Goal: Task Accomplishment & Management: Complete application form

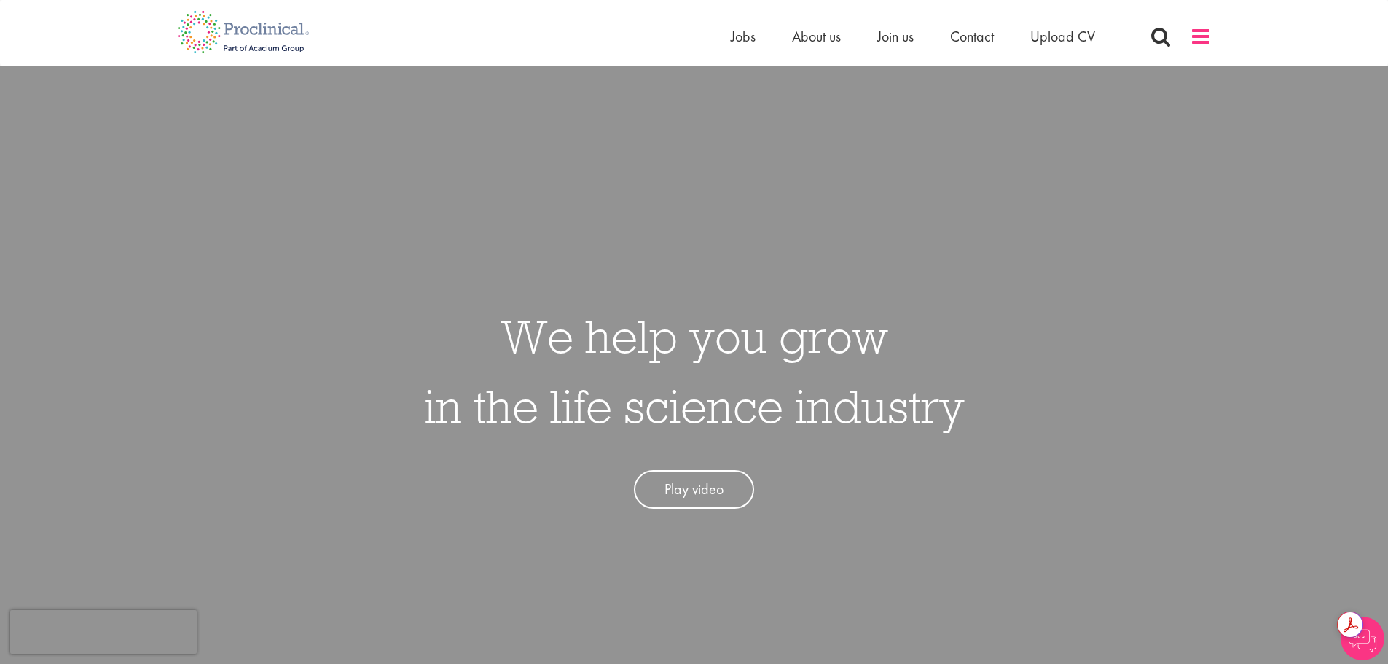
click at [1197, 40] on span at bounding box center [1200, 36] width 22 height 22
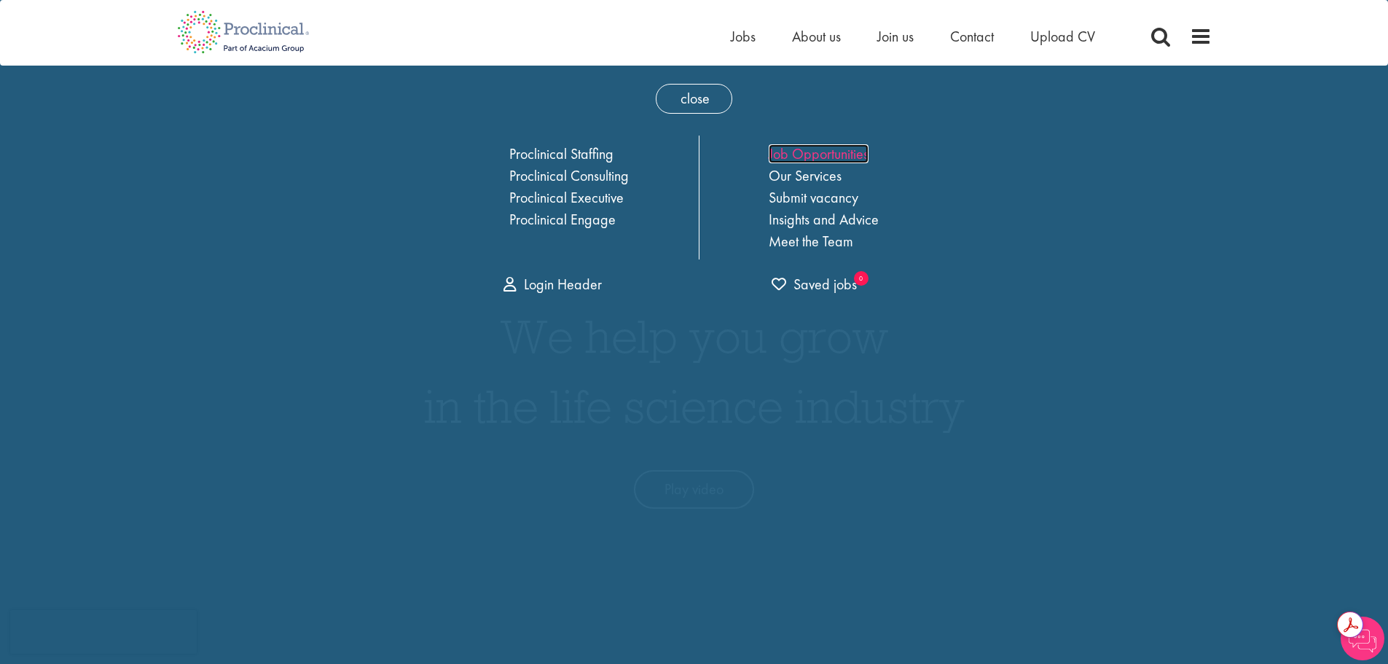
click at [818, 148] on link "Job Opportunities" at bounding box center [818, 153] width 100 height 19
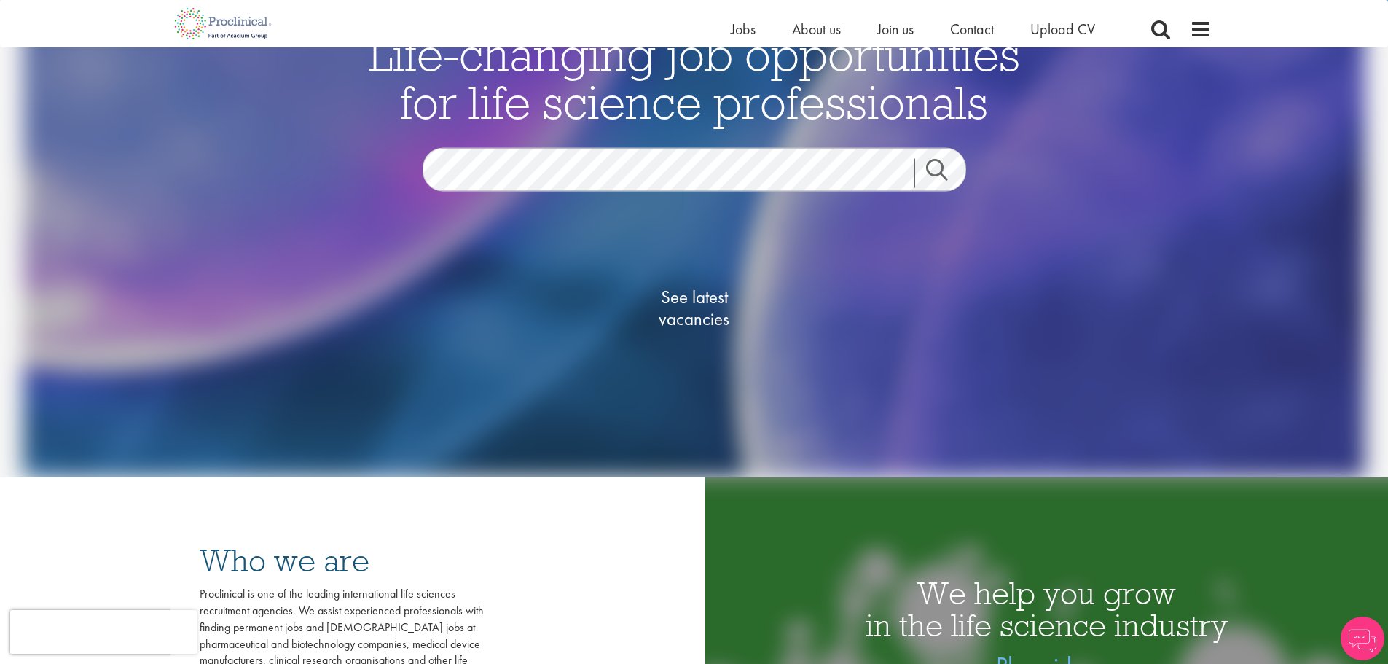
scroll to position [146, 0]
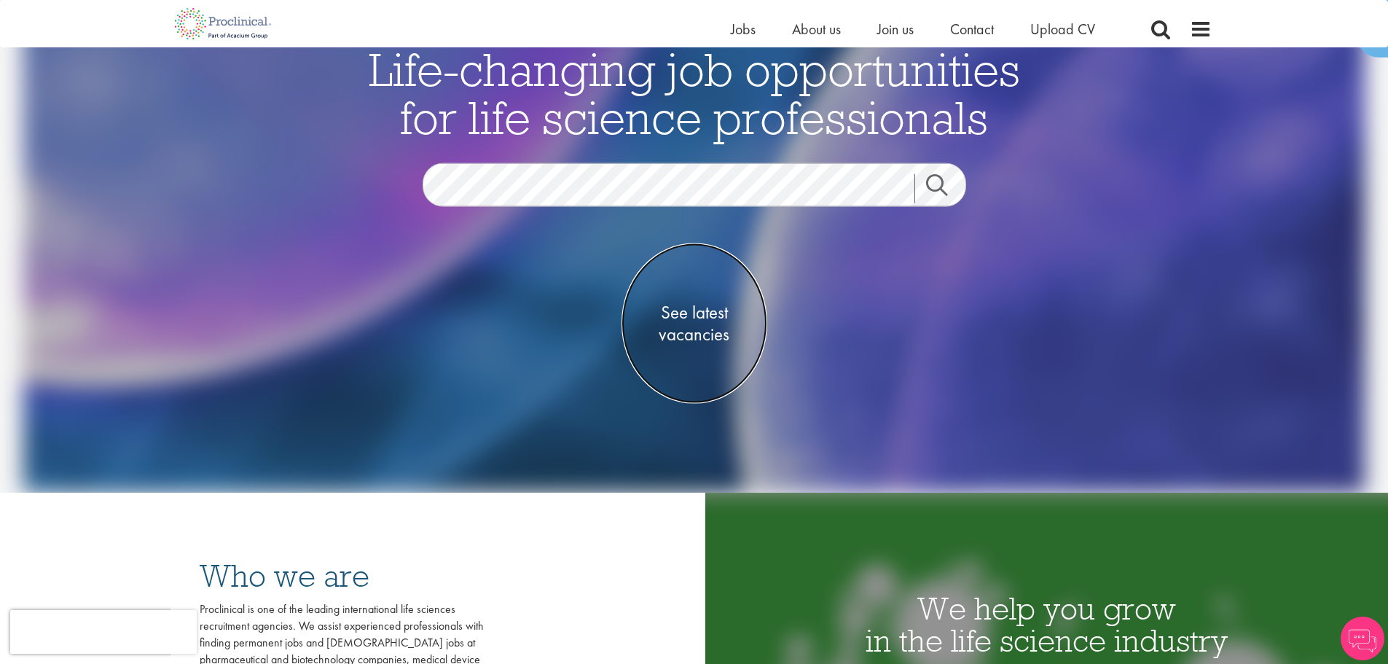
click at [690, 306] on span "See latest vacancies" at bounding box center [694, 324] width 146 height 44
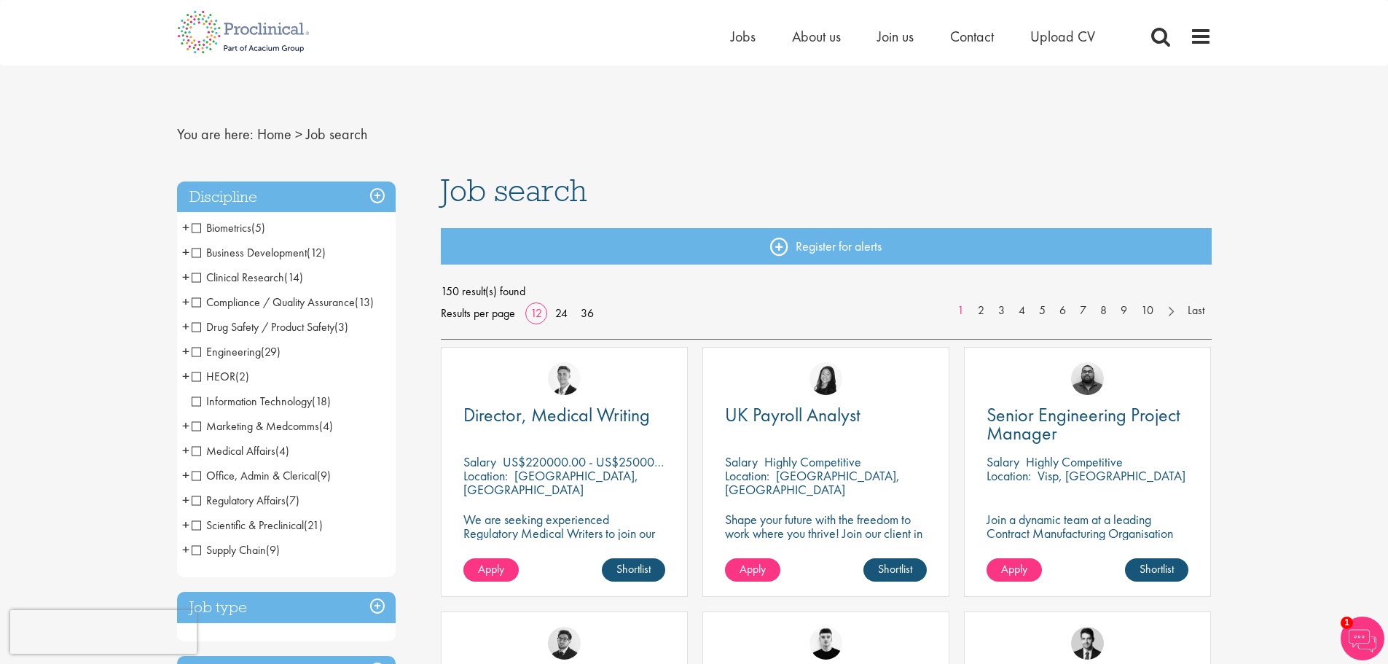
click at [199, 228] on span "Biometrics" at bounding box center [222, 227] width 60 height 15
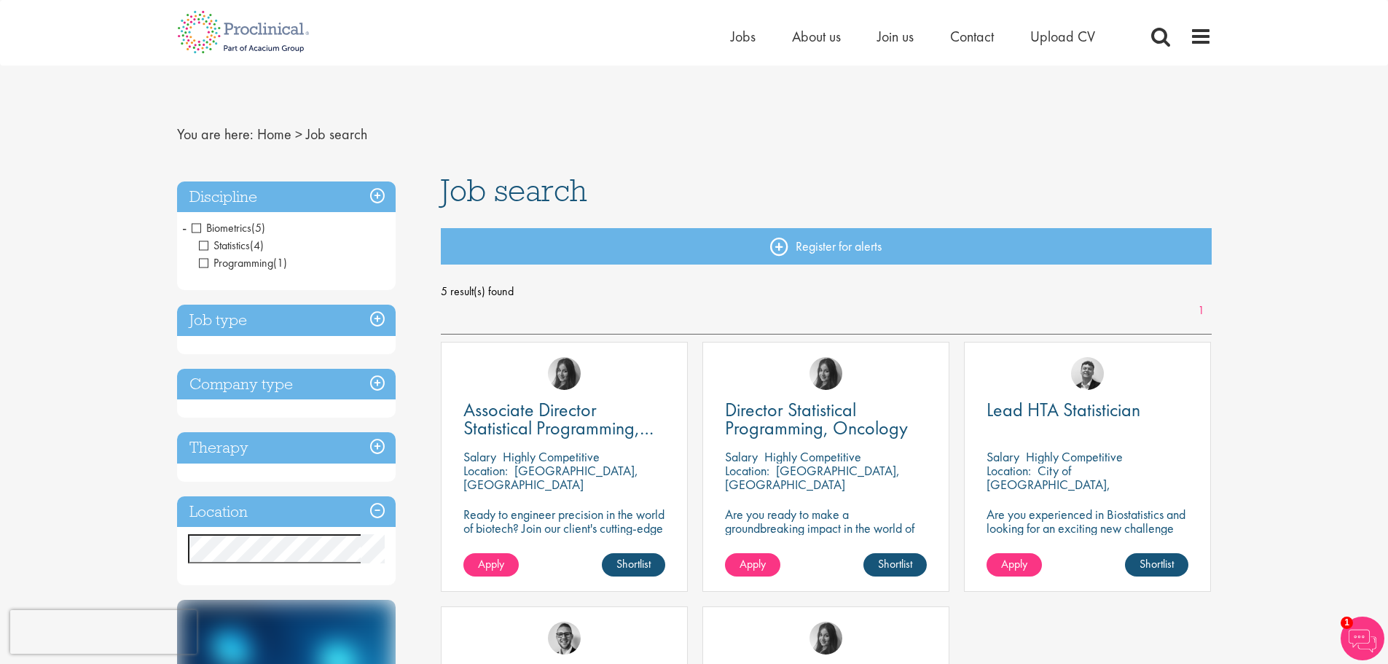
click at [205, 243] on span "Statistics" at bounding box center [224, 244] width 51 height 15
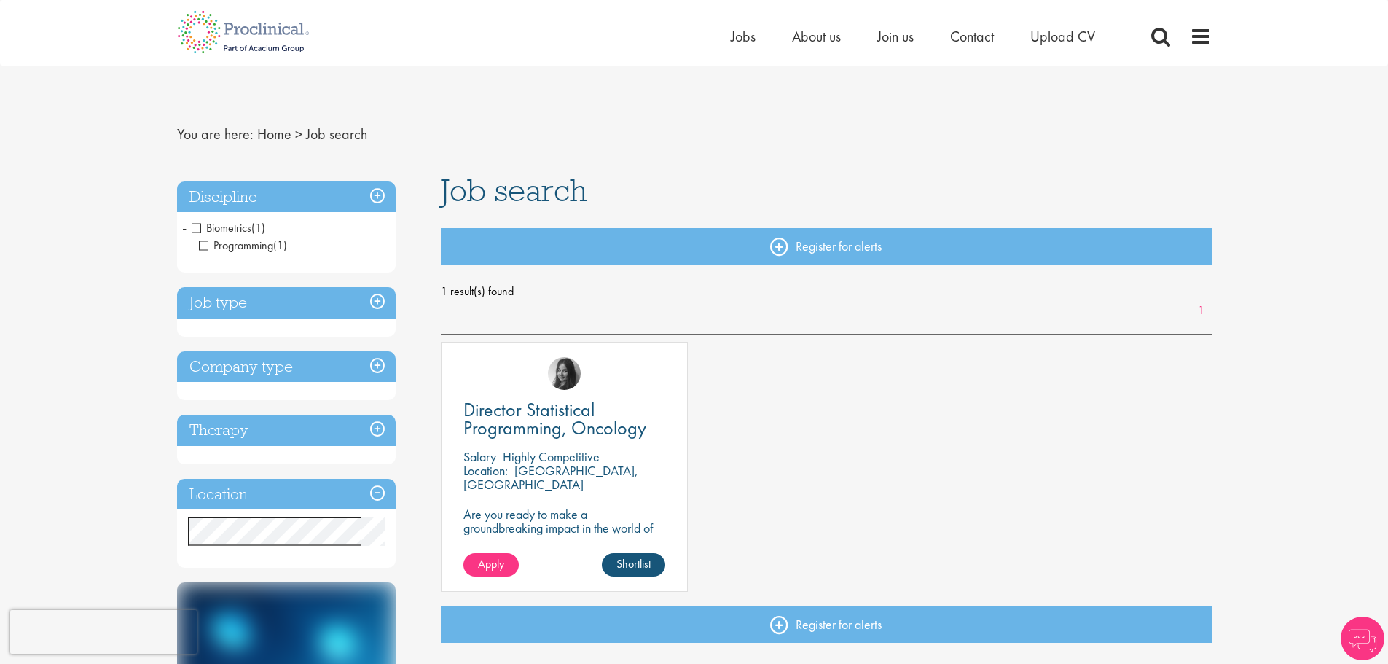
click at [197, 227] on span "Biometrics" at bounding box center [222, 227] width 60 height 15
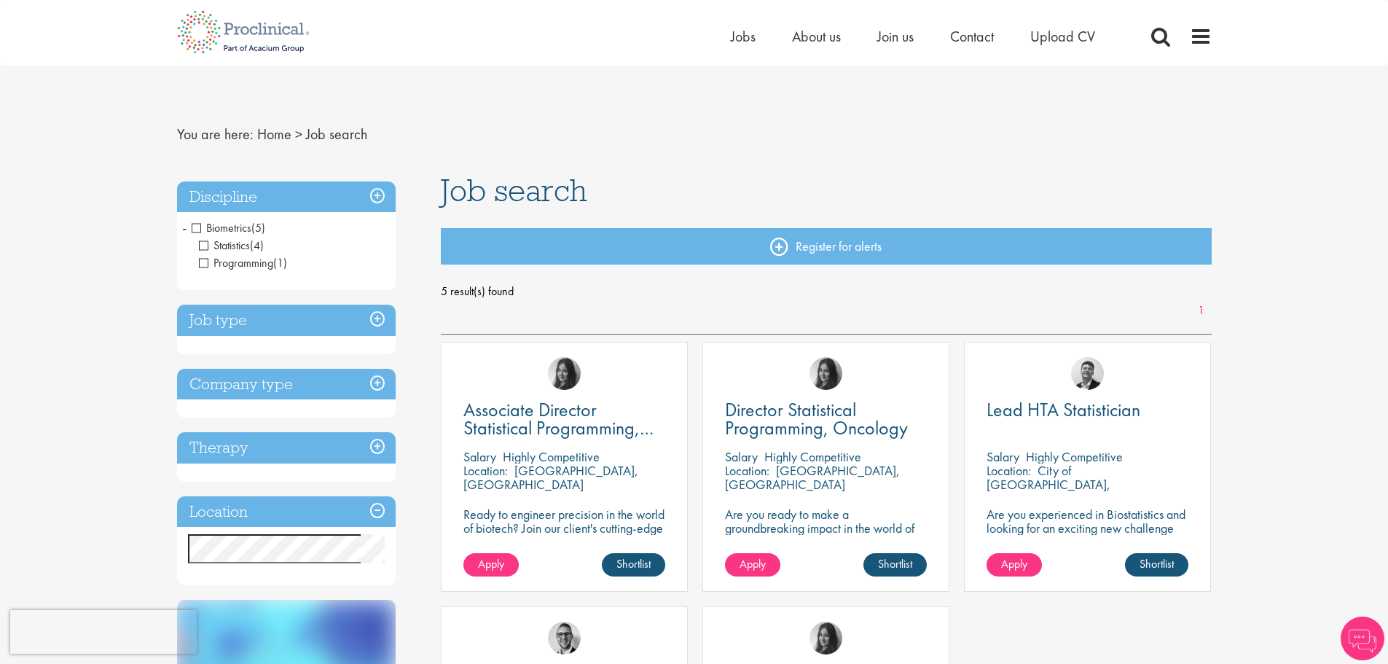
click at [187, 229] on li "Biometrics (5) - + Statistics (4) Programming (1)" at bounding box center [286, 246] width 219 height 60
click at [380, 197] on h3 "Discipline" at bounding box center [286, 196] width 219 height 31
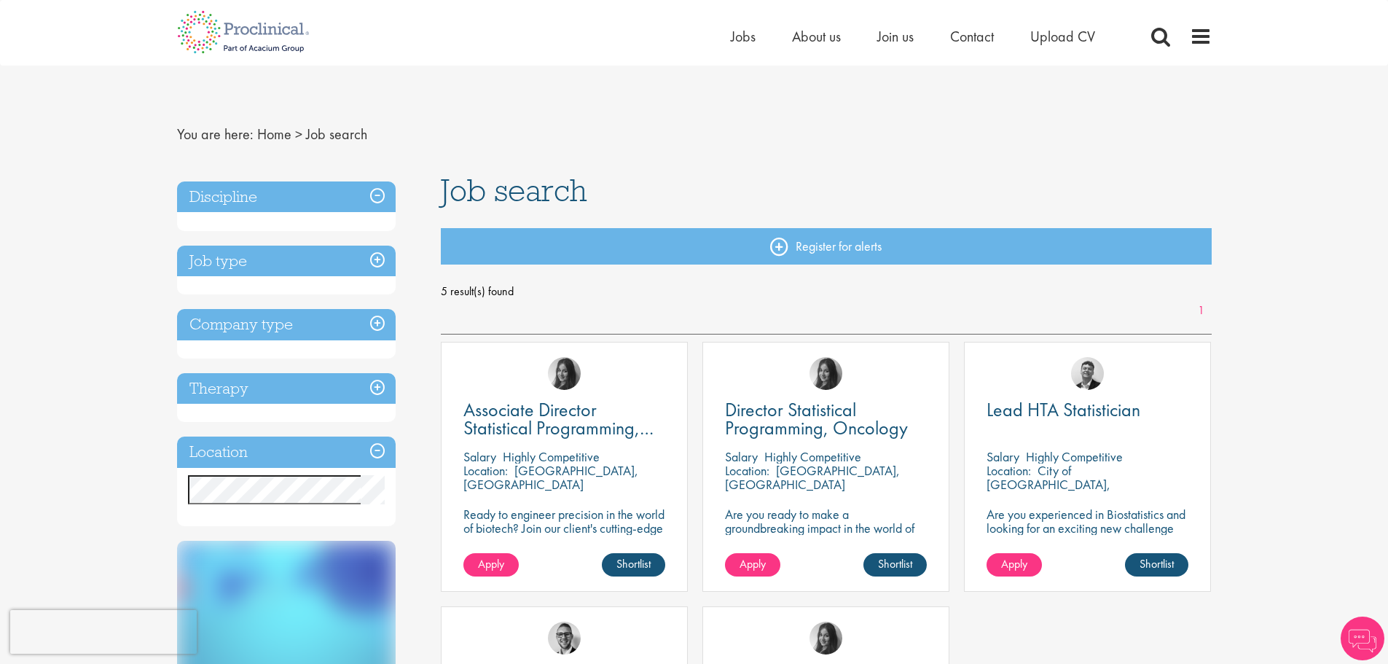
click at [380, 197] on h3 "Discipline" at bounding box center [286, 196] width 219 height 31
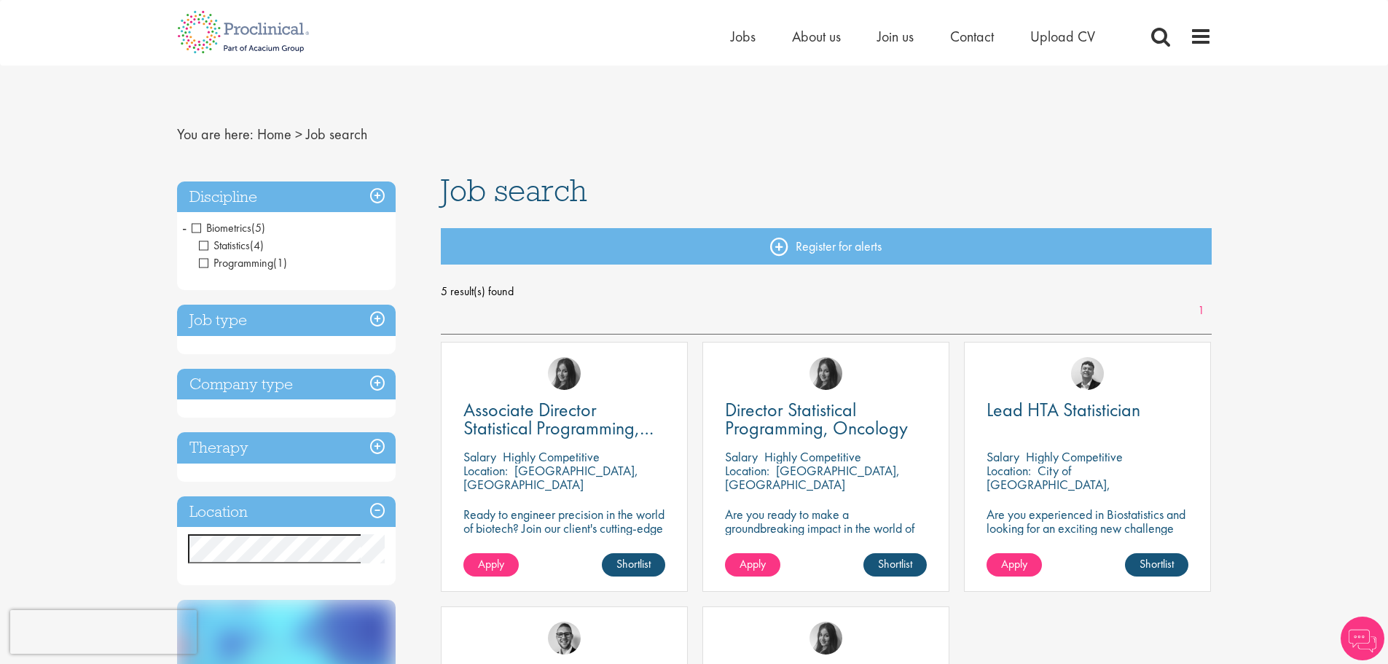
click at [197, 227] on span "Biometrics" at bounding box center [222, 227] width 60 height 15
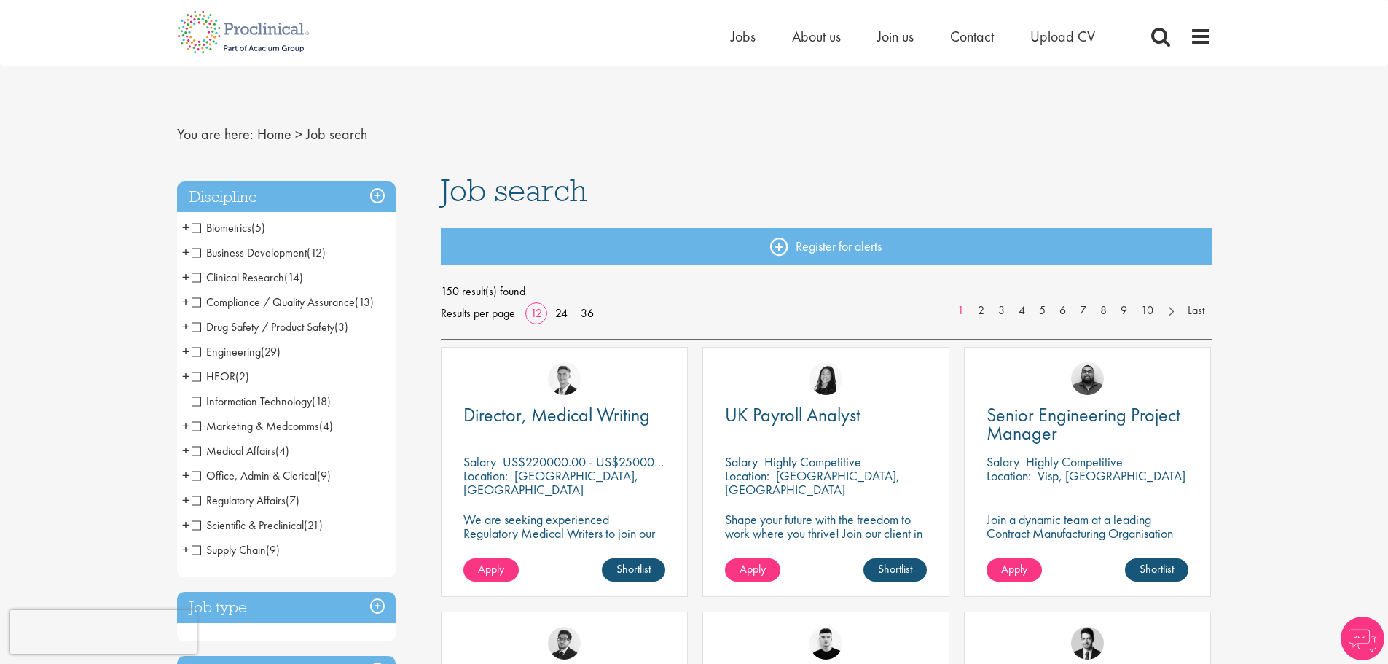
click at [381, 196] on h3 "Discipline" at bounding box center [286, 196] width 219 height 31
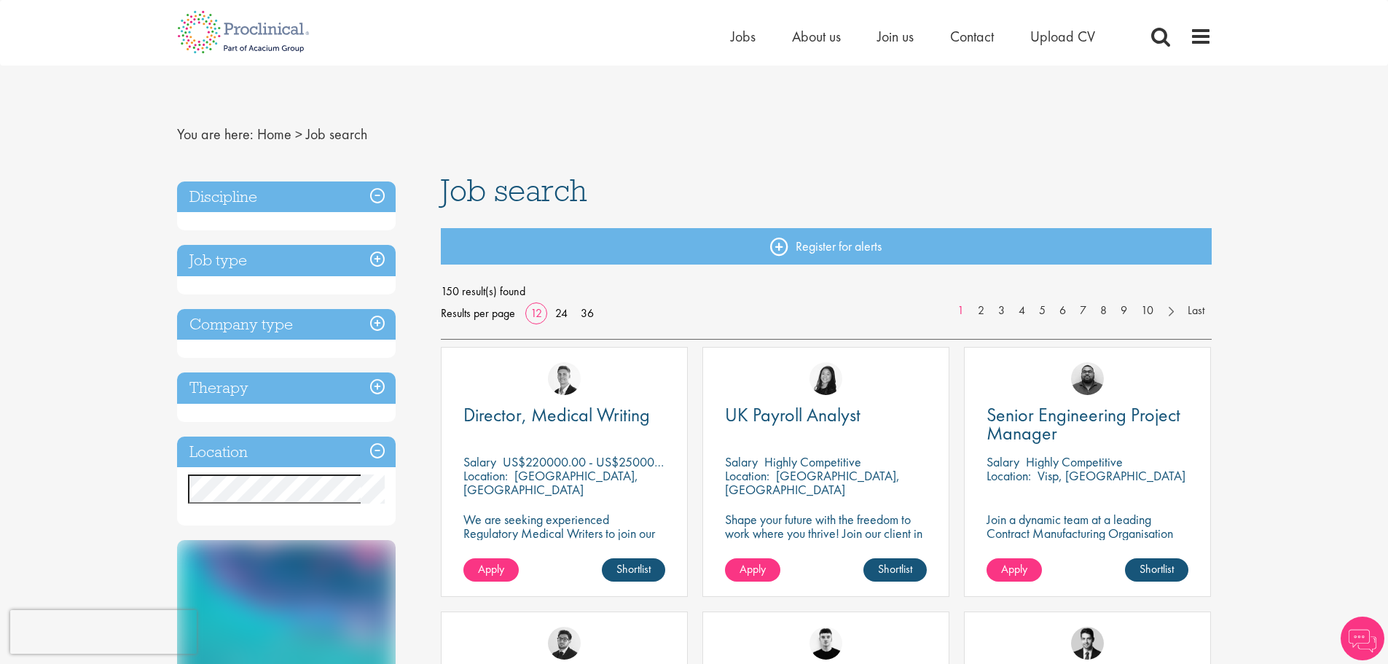
click at [377, 452] on h3 "Location" at bounding box center [286, 451] width 219 height 31
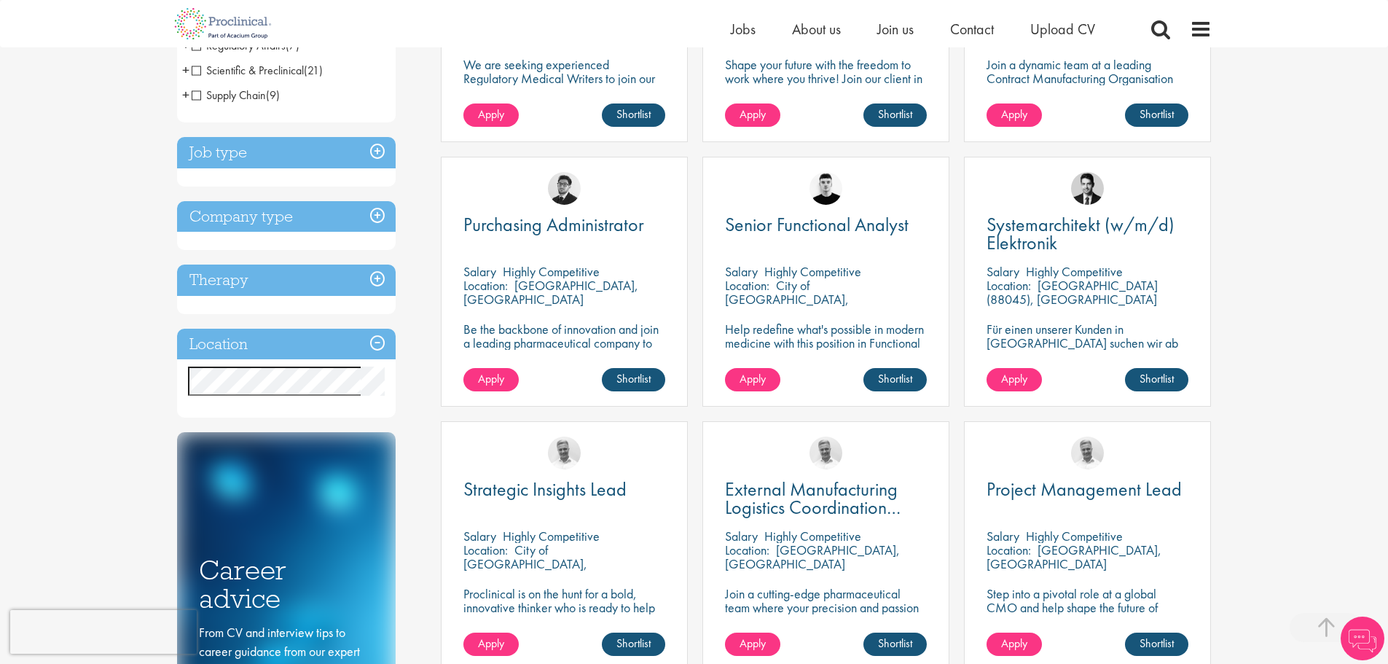
scroll to position [437, 0]
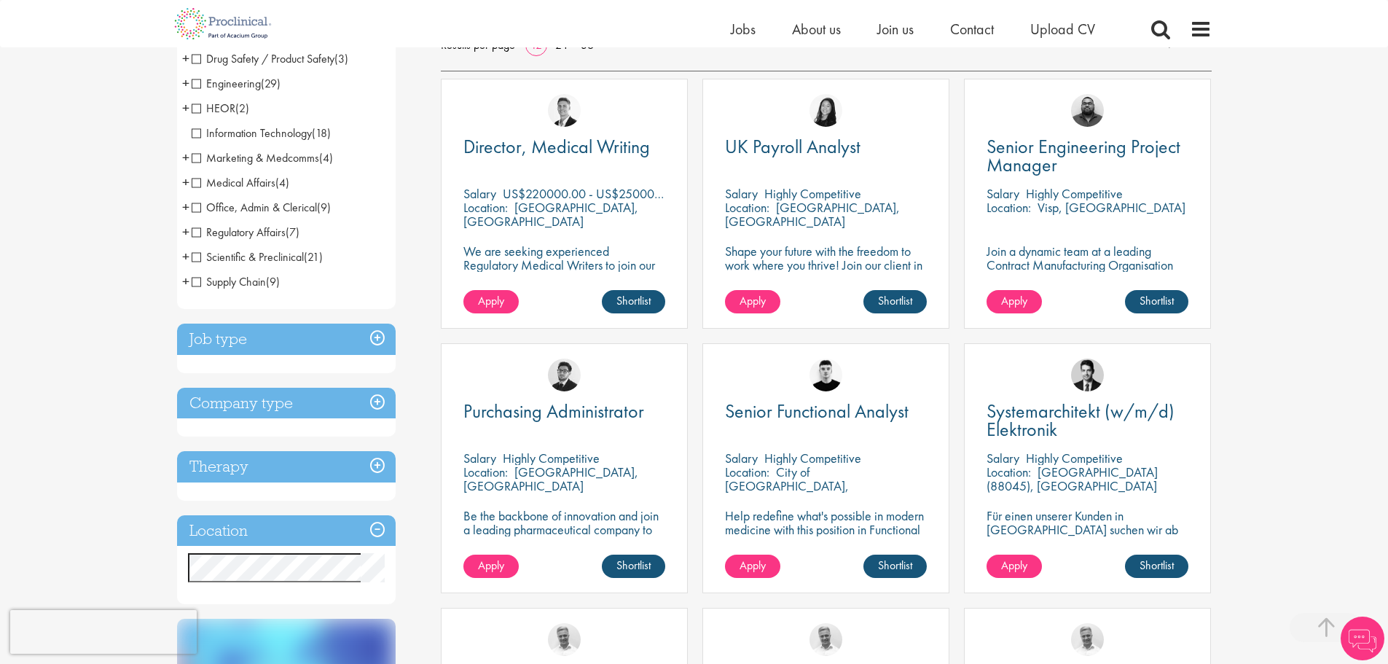
scroll to position [291, 0]
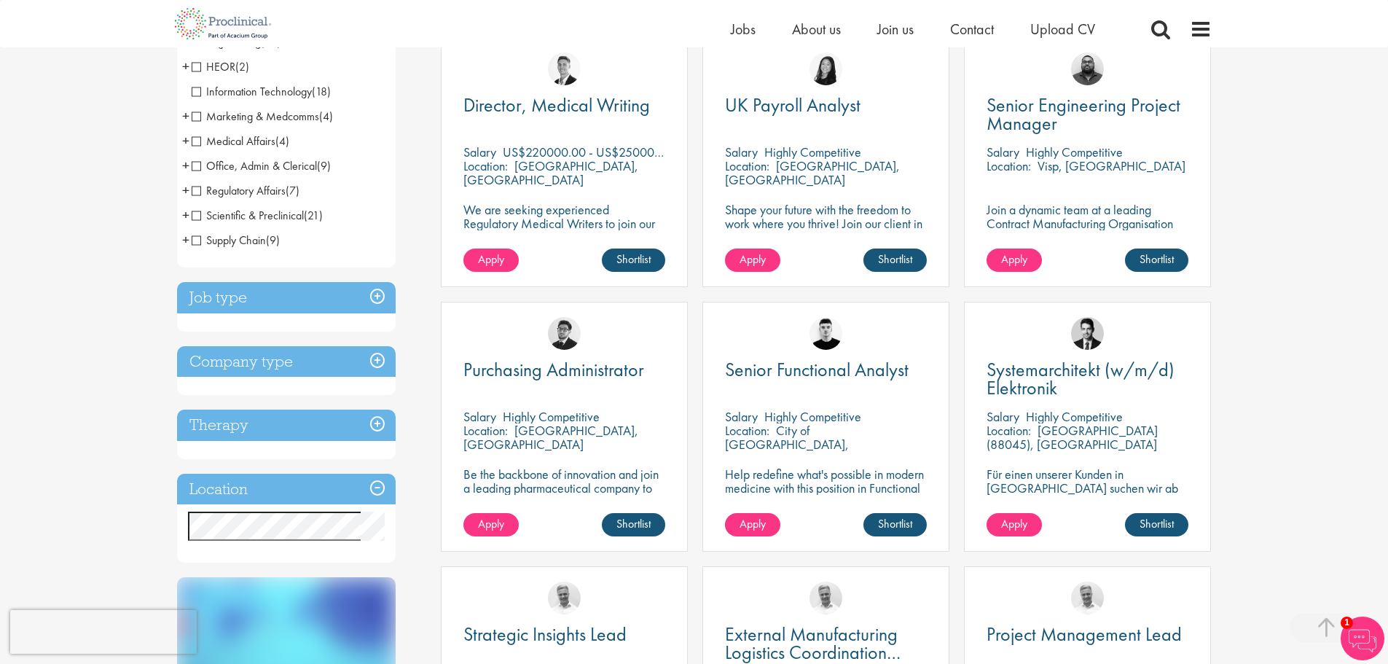
click at [371, 297] on h3 "Job type" at bounding box center [286, 297] width 219 height 31
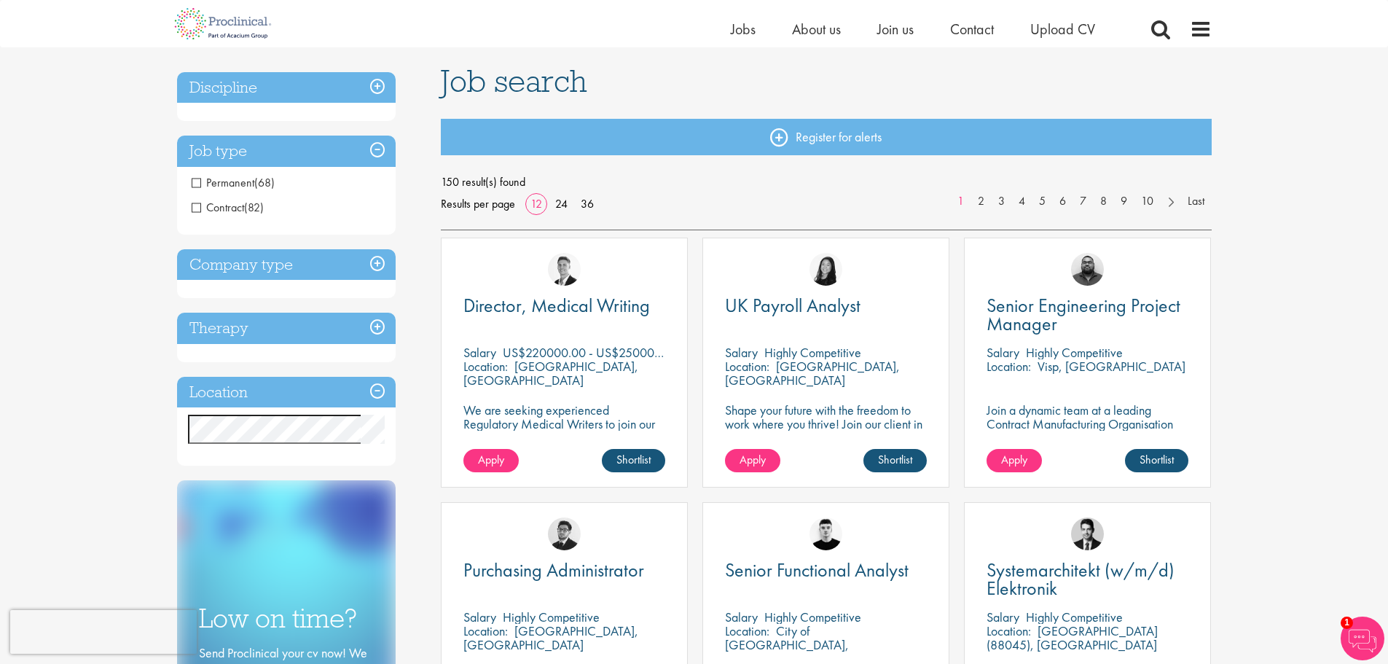
scroll to position [73, 0]
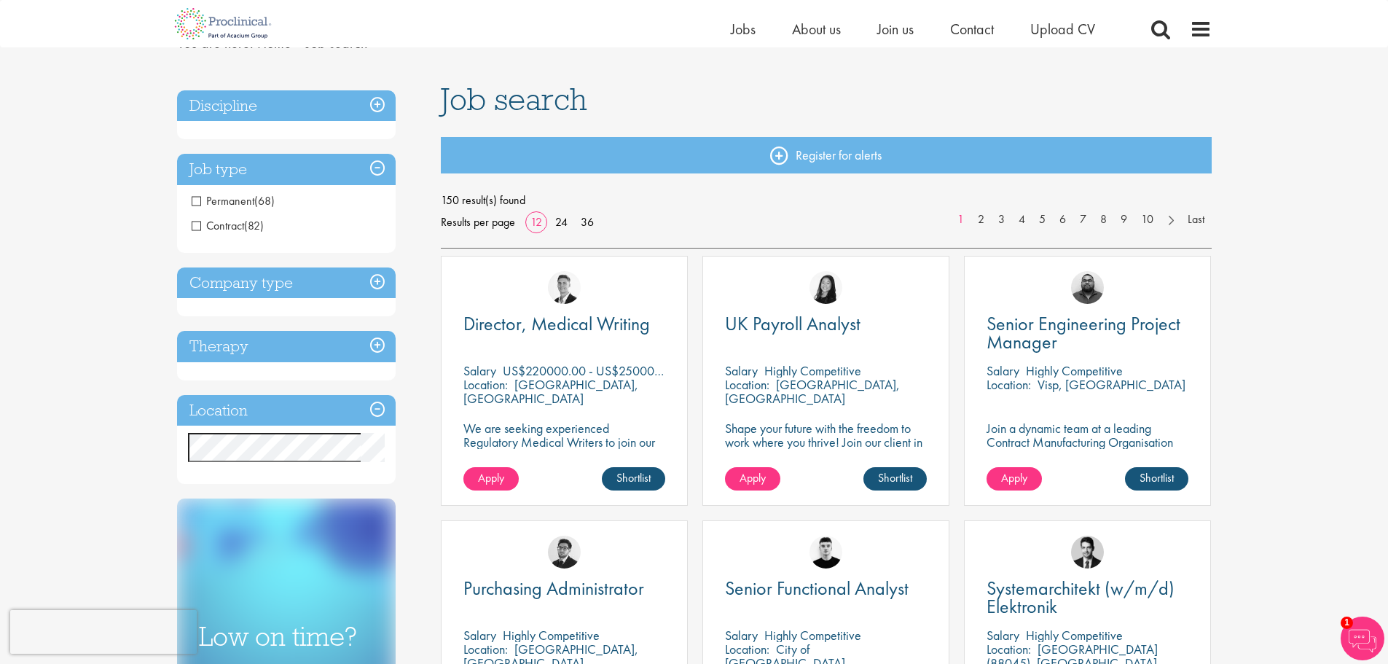
click at [197, 195] on span "Permanent" at bounding box center [223, 200] width 63 height 15
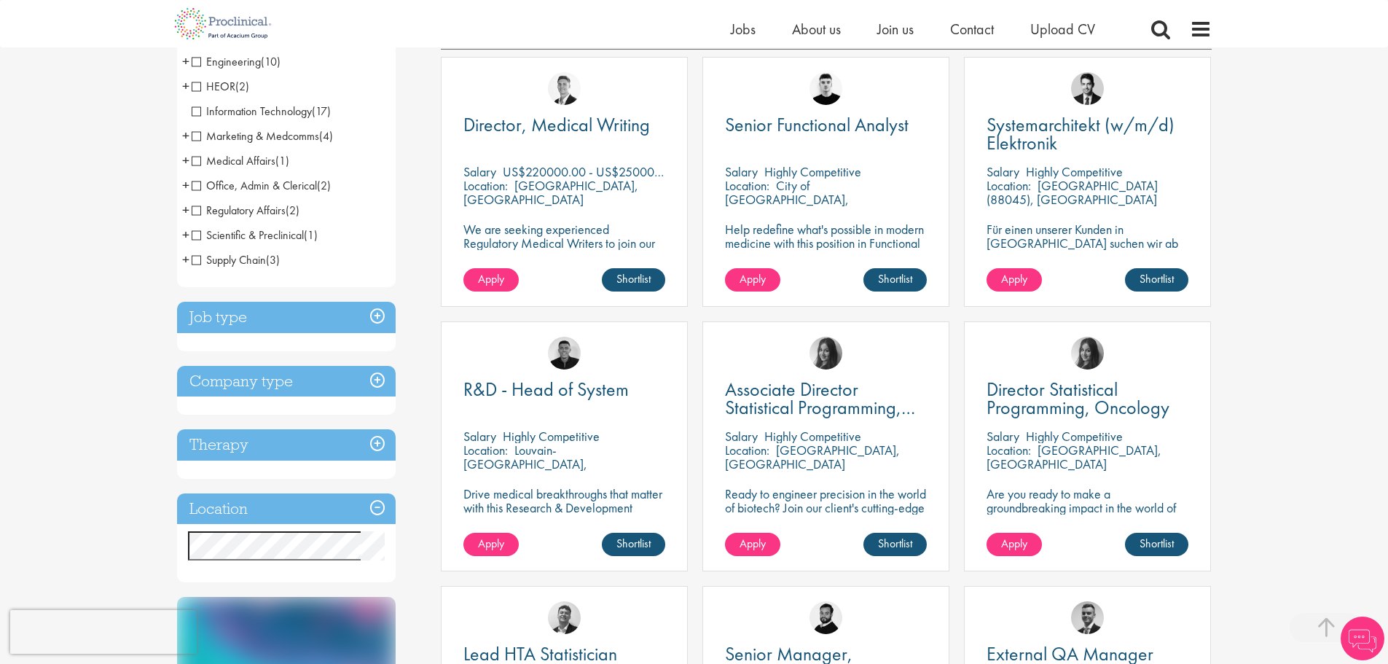
scroll to position [291, 0]
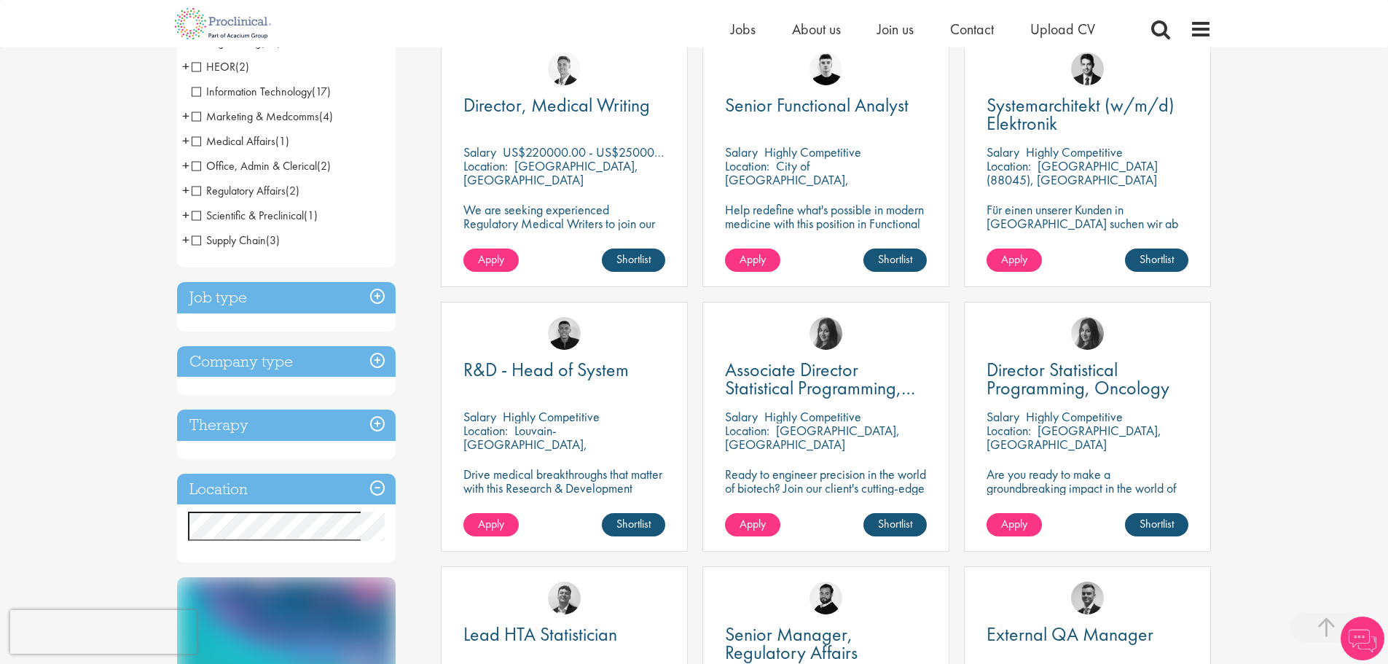
click at [379, 303] on h3 "Job type" at bounding box center [286, 297] width 219 height 31
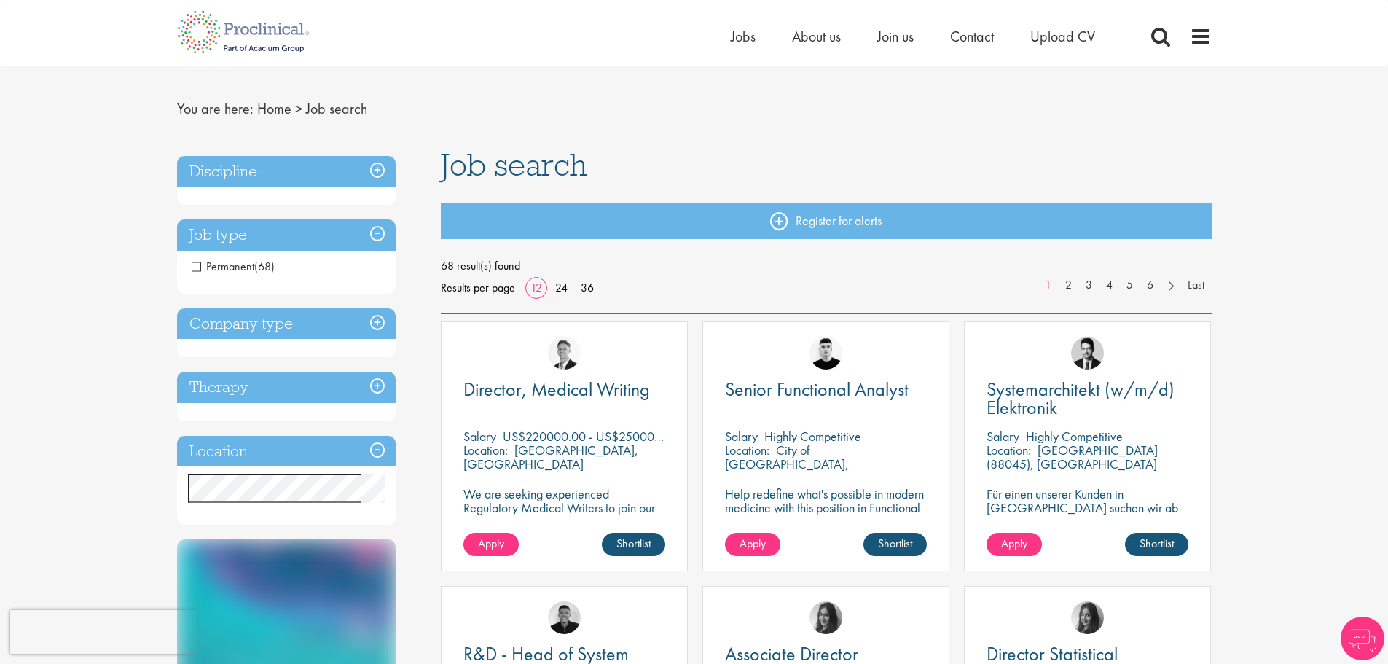
scroll to position [0, 0]
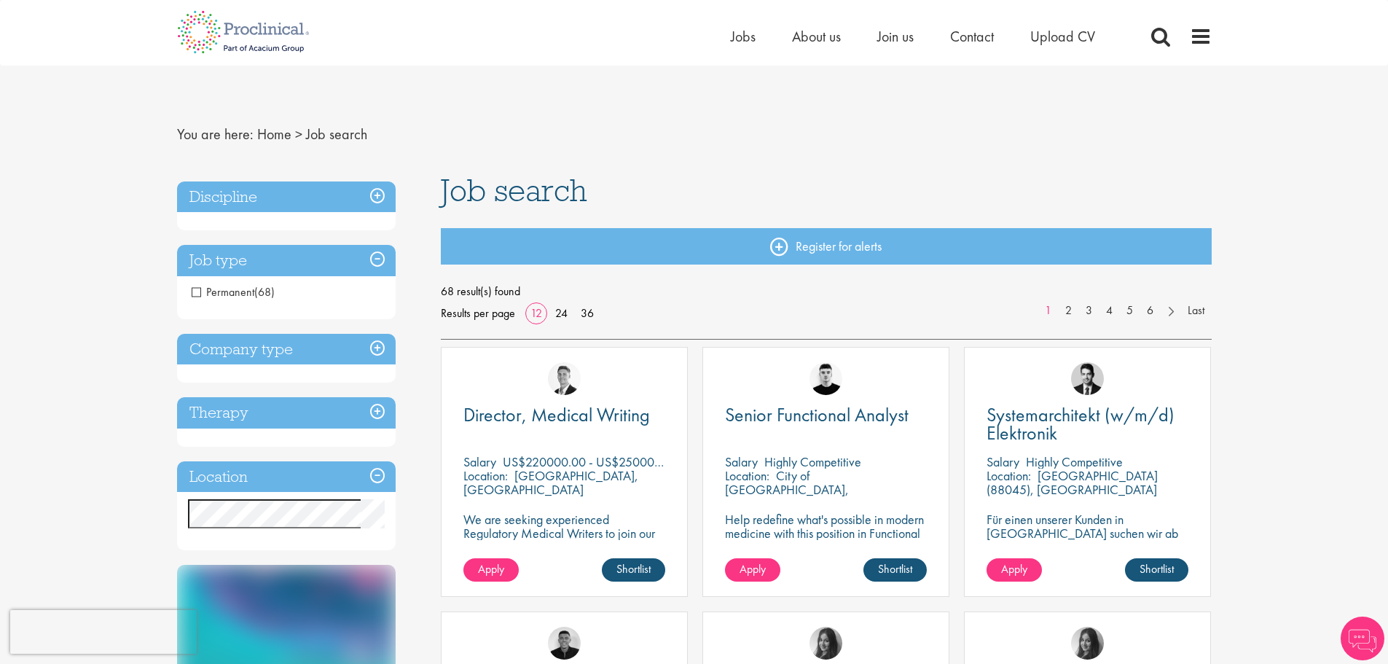
click at [374, 339] on h3 "Company type" at bounding box center [286, 349] width 219 height 31
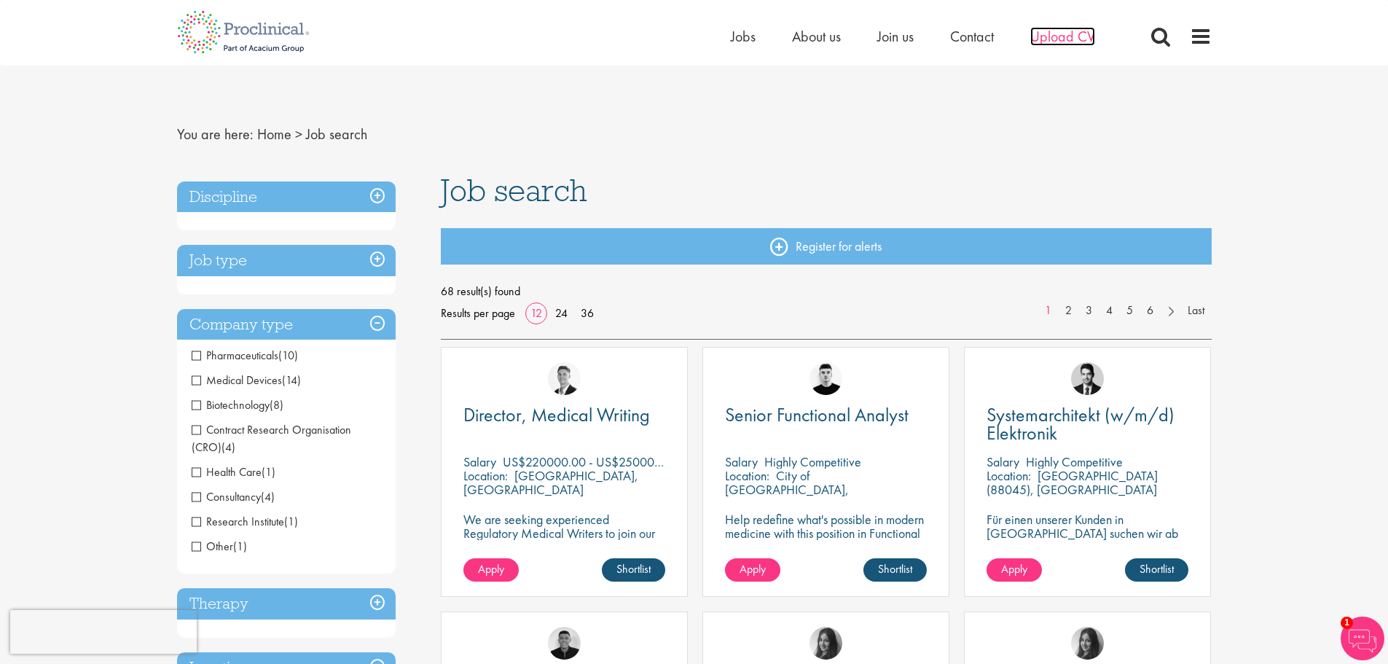
click at [1061, 40] on span "Upload CV" at bounding box center [1062, 36] width 65 height 19
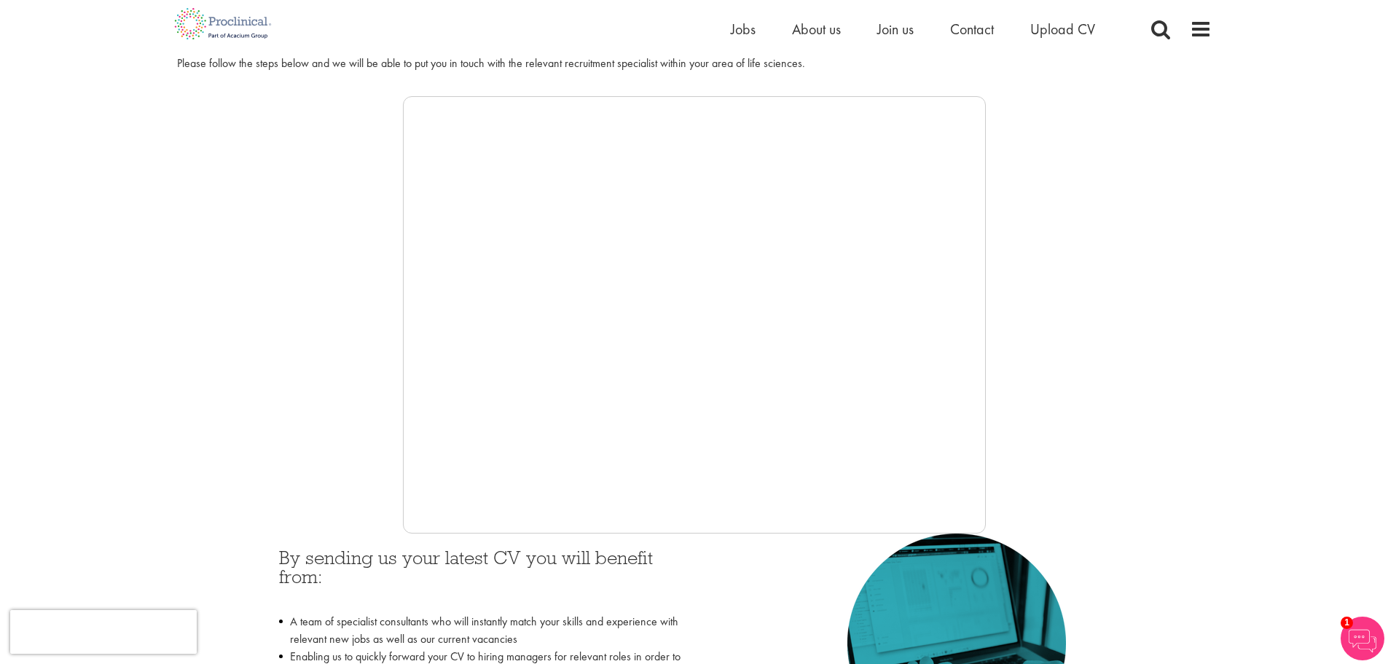
scroll to position [146, 0]
